Goal: Check status: Check status

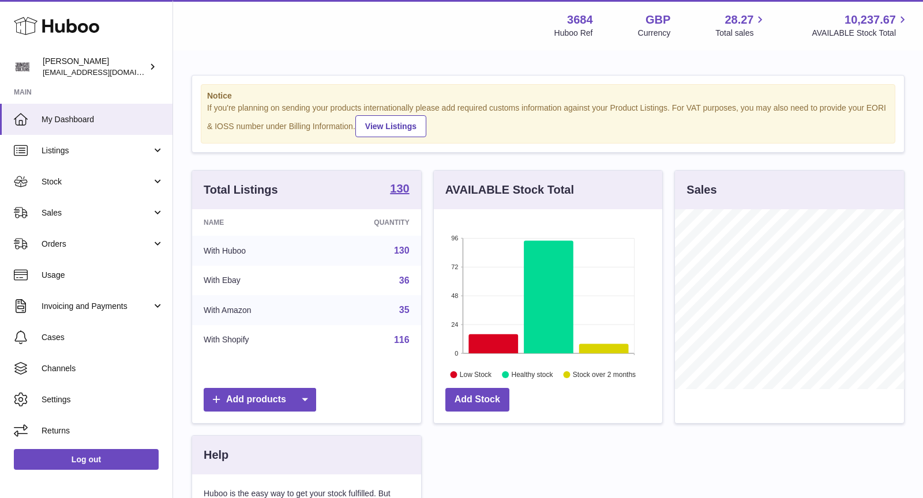
scroll to position [179, 229]
click at [77, 207] on link "Sales" at bounding box center [86, 212] width 172 height 31
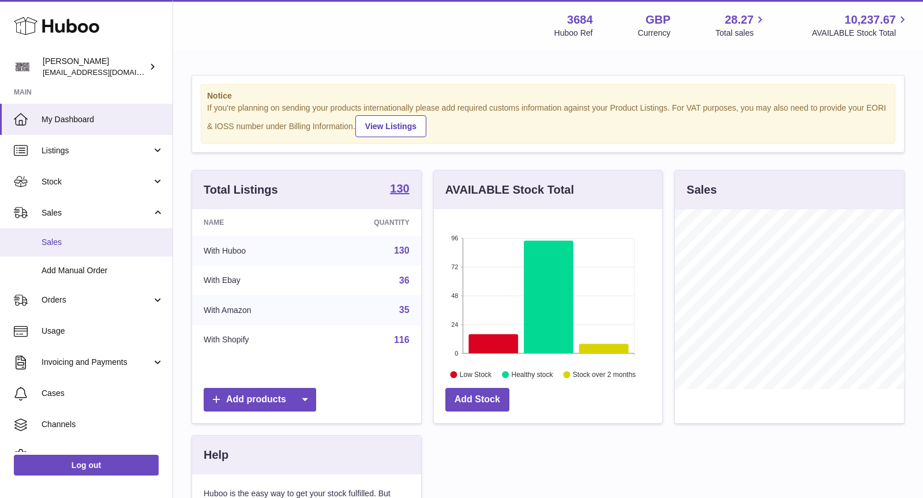
click at [85, 243] on span "Sales" at bounding box center [103, 242] width 122 height 11
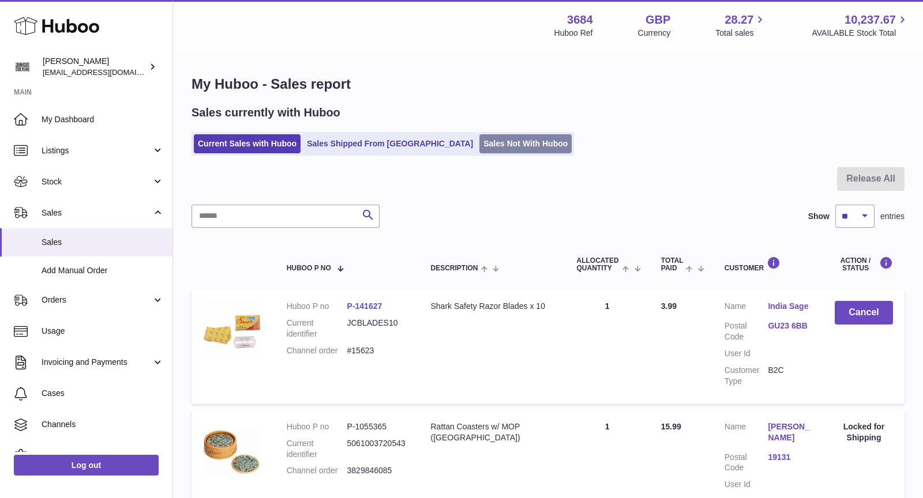
click at [483, 138] on link "Sales Not With Huboo" at bounding box center [525, 143] width 92 height 19
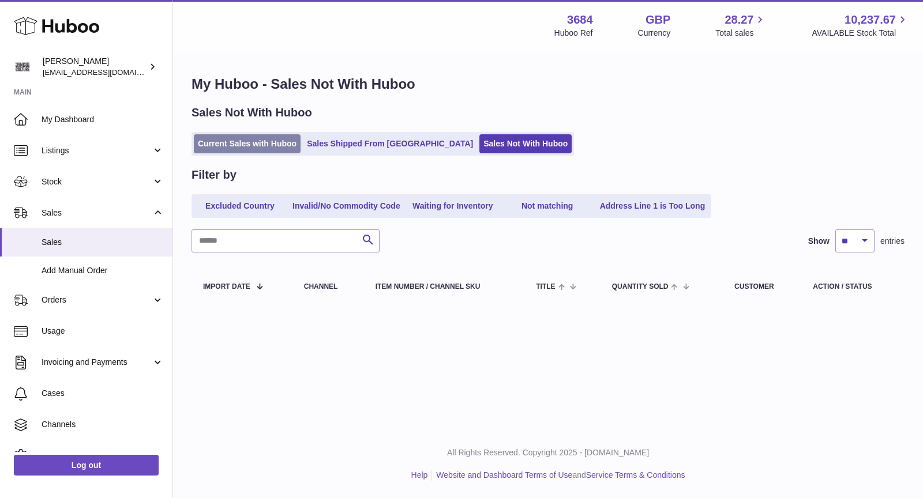
click at [235, 147] on link "Current Sales with Huboo" at bounding box center [247, 143] width 107 height 19
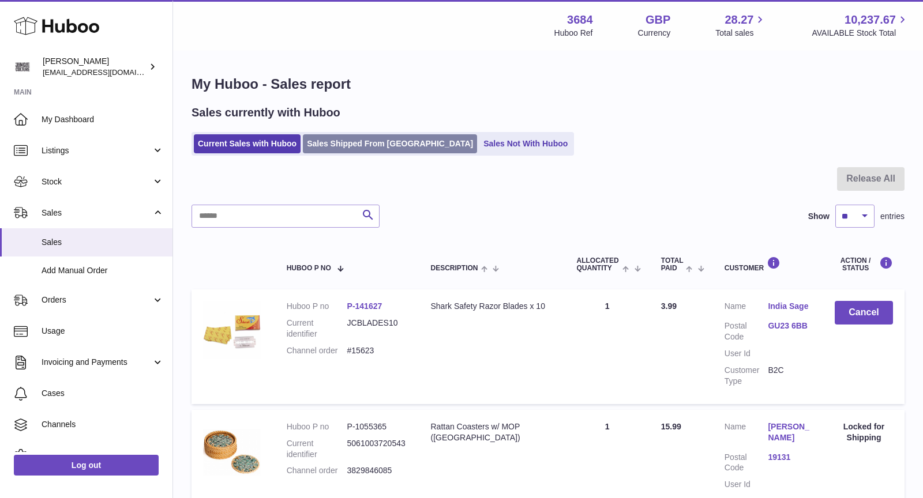
click at [381, 147] on link "Sales Shipped From [GEOGRAPHIC_DATA]" at bounding box center [390, 143] width 174 height 19
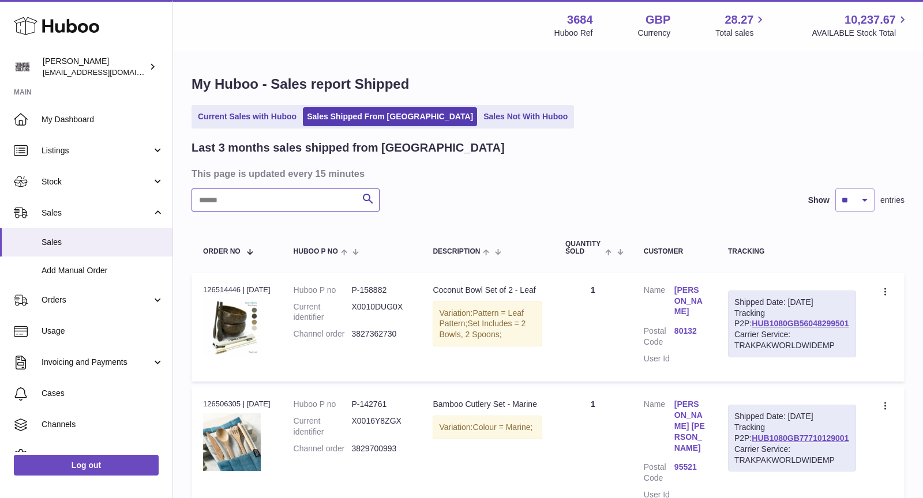
click at [256, 198] on input "text" at bounding box center [286, 200] width 188 height 23
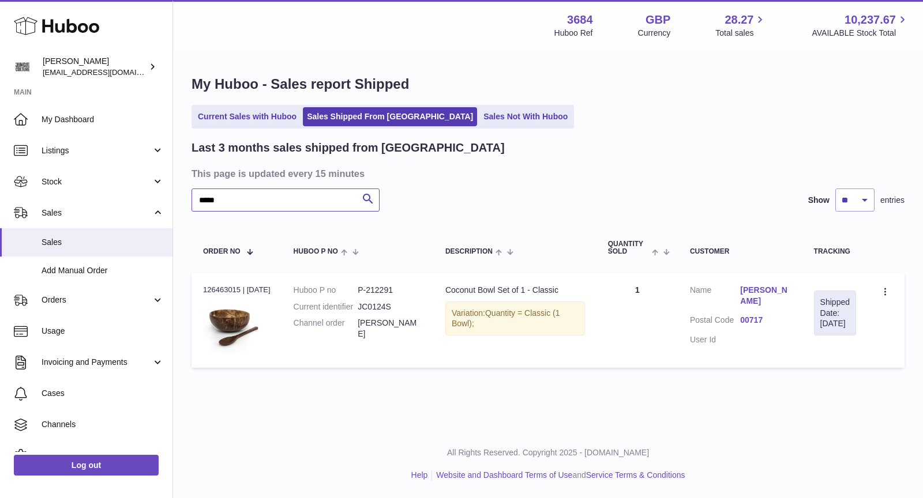
drag, startPoint x: 289, startPoint y: 202, endPoint x: 164, endPoint y: 187, distance: 125.5
click at [164, 187] on div "Huboo [PERSON_NAME] [EMAIL_ADDRESS][DOMAIN_NAME] Main My Dashboard Listings Not…" at bounding box center [461, 249] width 923 height 498
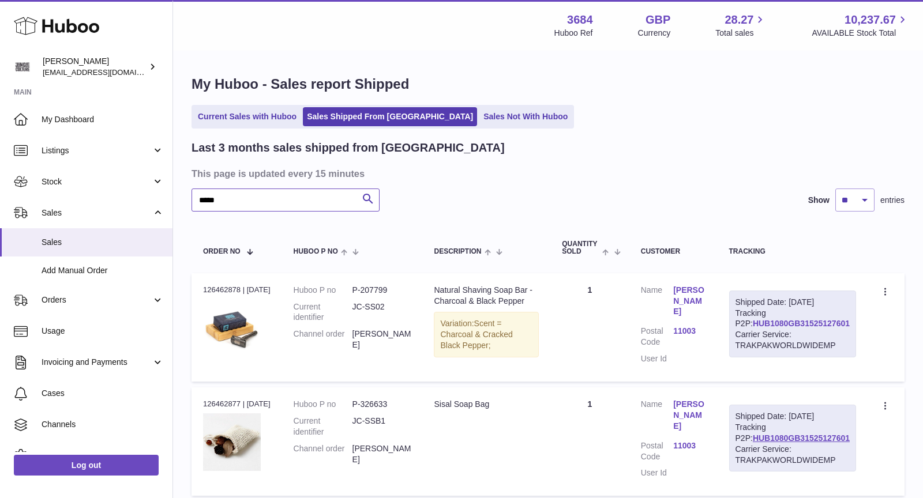
type input "*****"
click at [812, 328] on link "HUB1080GB31525127601" at bounding box center [801, 323] width 97 height 9
